Goal: Find specific page/section: Find specific page/section

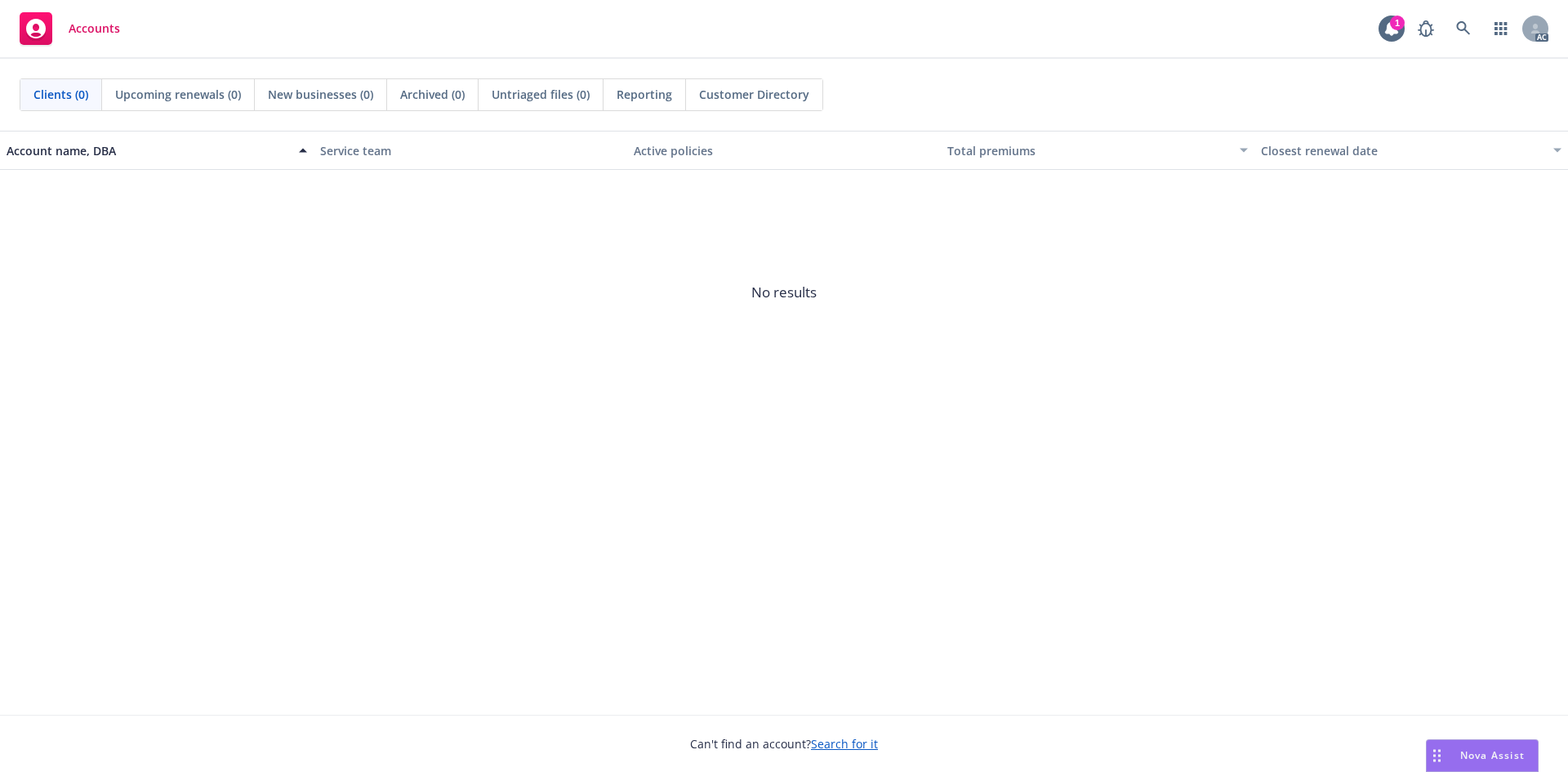
drag, startPoint x: 554, startPoint y: 517, endPoint x: 540, endPoint y: 478, distance: 41.4
click at [550, 506] on div "Account name, DBA Service team Active policies Total premiums Closest renewal d…" at bounding box center [784, 422] width 1568 height 584
drag, startPoint x: 863, startPoint y: 717, endPoint x: 881, endPoint y: 741, distance: 30.0
click at [863, 717] on div "Can't find an account? Search for it" at bounding box center [784, 733] width 1568 height 38
